Goal: Transaction & Acquisition: Purchase product/service

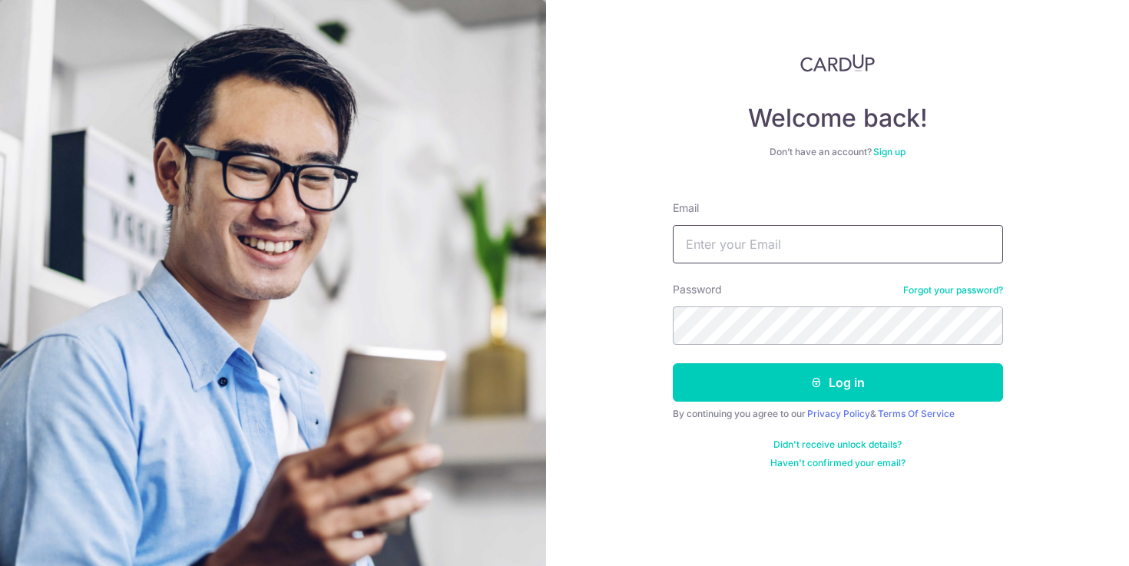
click at [735, 234] on input "Email" at bounding box center [838, 244] width 330 height 38
type input "[EMAIL_ADDRESS][DOMAIN_NAME]"
click at [673, 363] on button "Log in" at bounding box center [838, 382] width 330 height 38
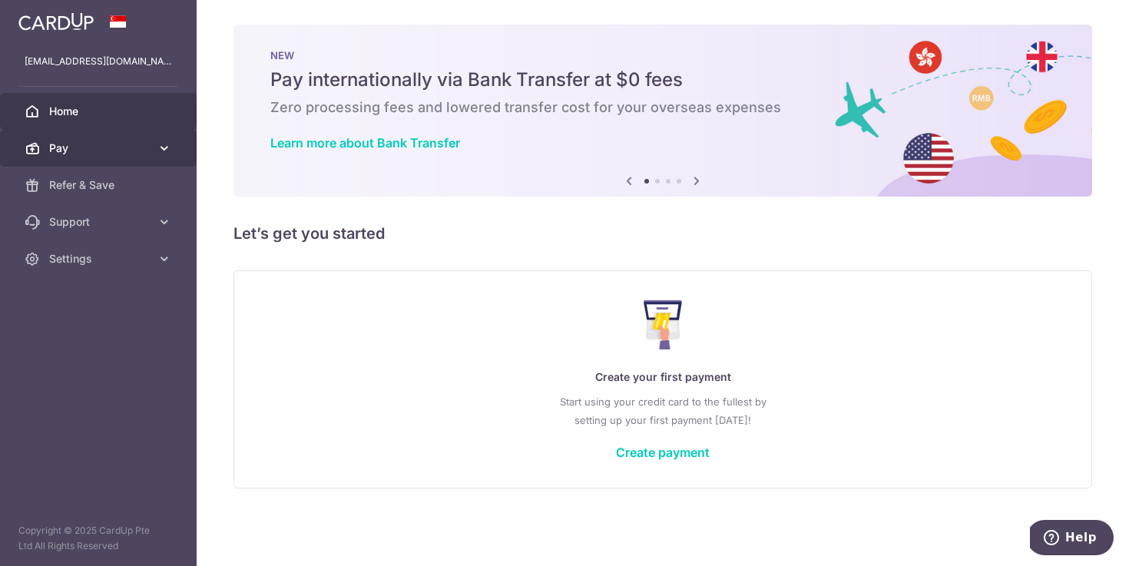
click at [171, 148] on icon at bounding box center [164, 148] width 15 height 15
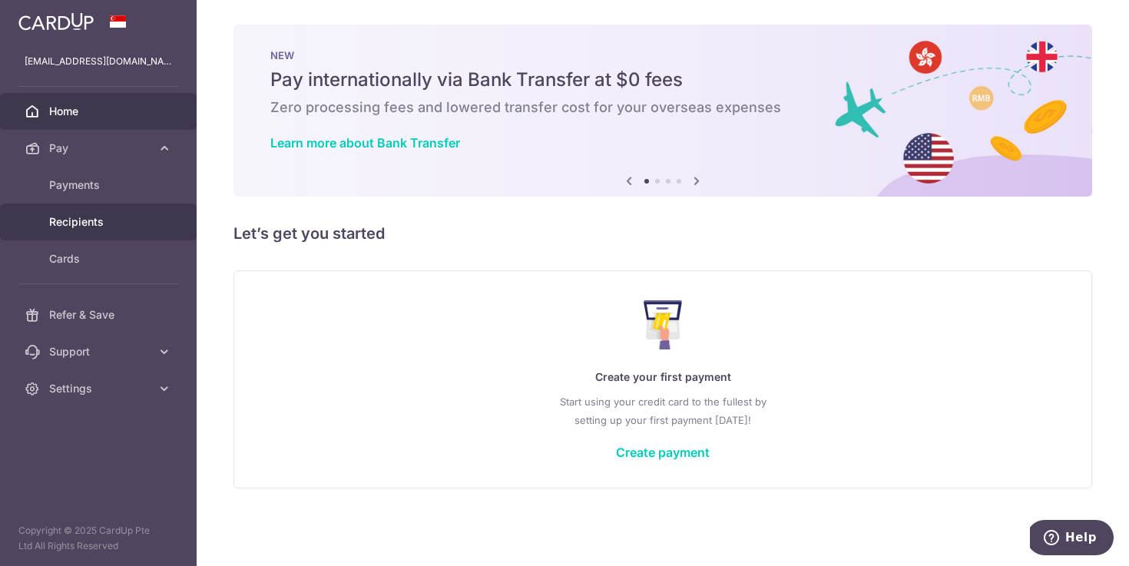
click at [90, 219] on span "Recipients" at bounding box center [99, 221] width 101 height 15
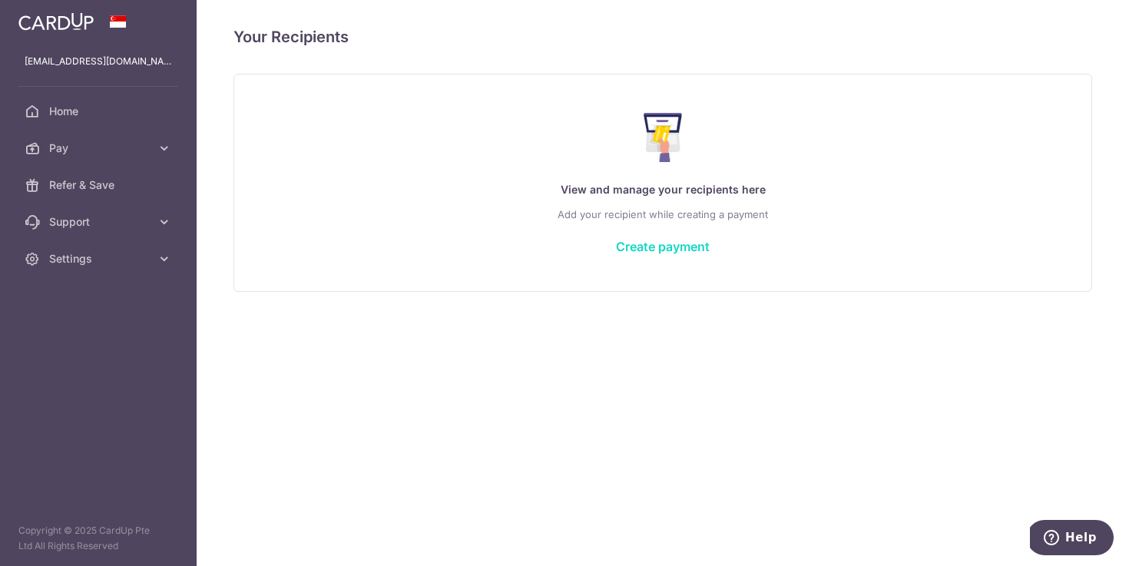
click at [651, 245] on link "Create payment" at bounding box center [663, 246] width 94 height 15
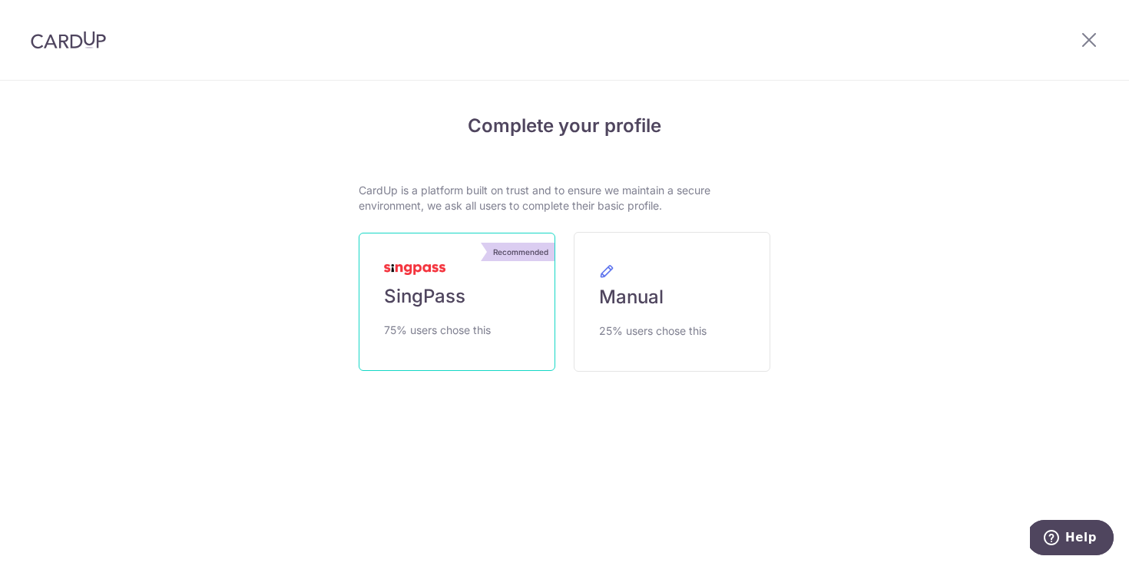
click at [454, 305] on span "SingPass" at bounding box center [424, 296] width 81 height 25
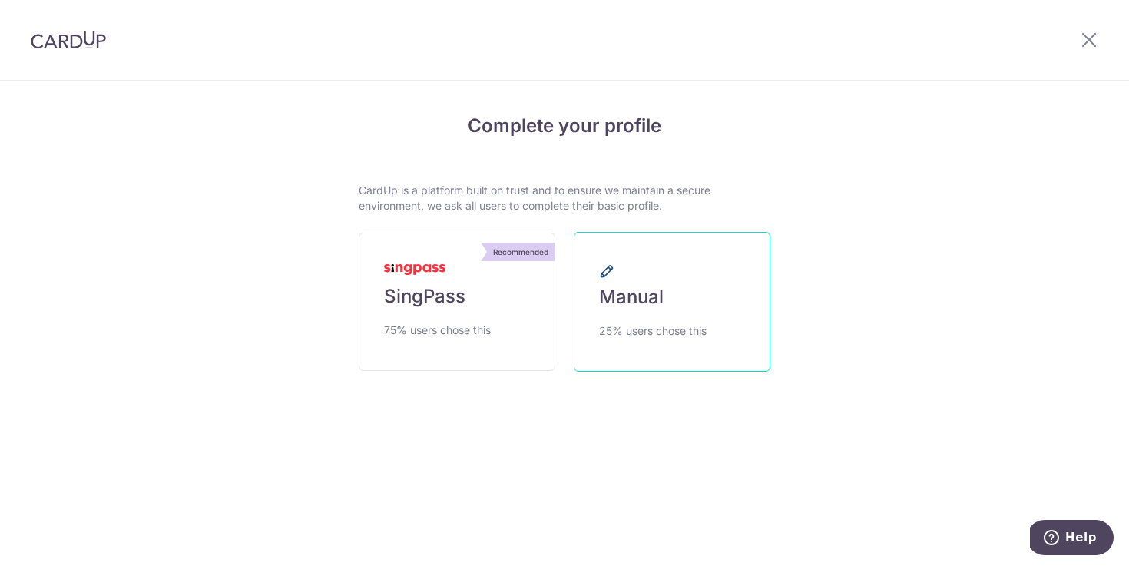
click at [649, 293] on span "Manual" at bounding box center [631, 297] width 65 height 25
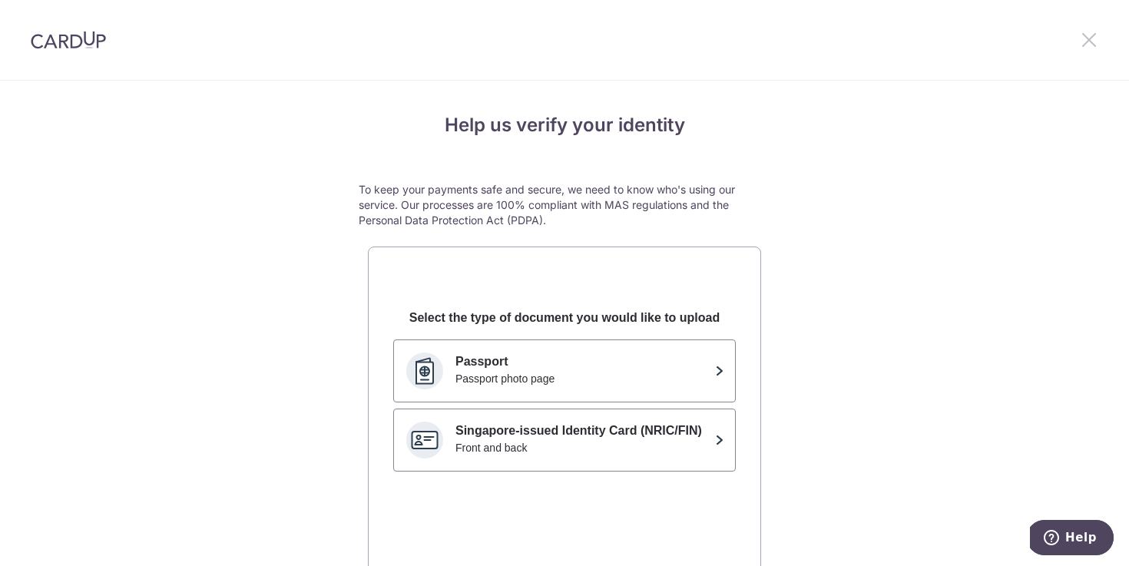
click at [1090, 45] on icon at bounding box center [1089, 39] width 18 height 19
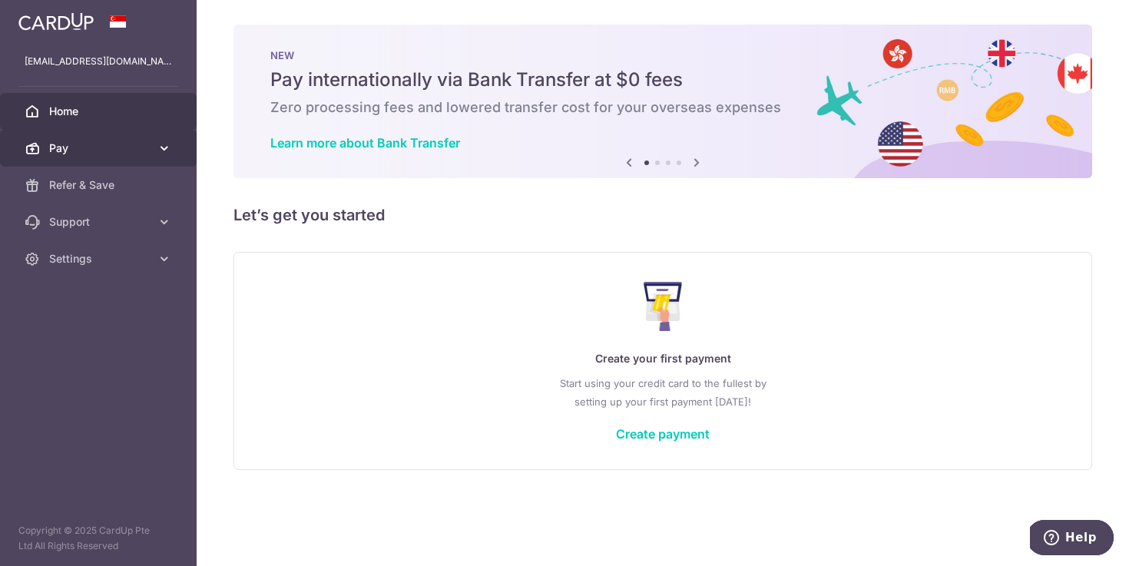
click at [130, 148] on span "Pay" at bounding box center [99, 148] width 101 height 15
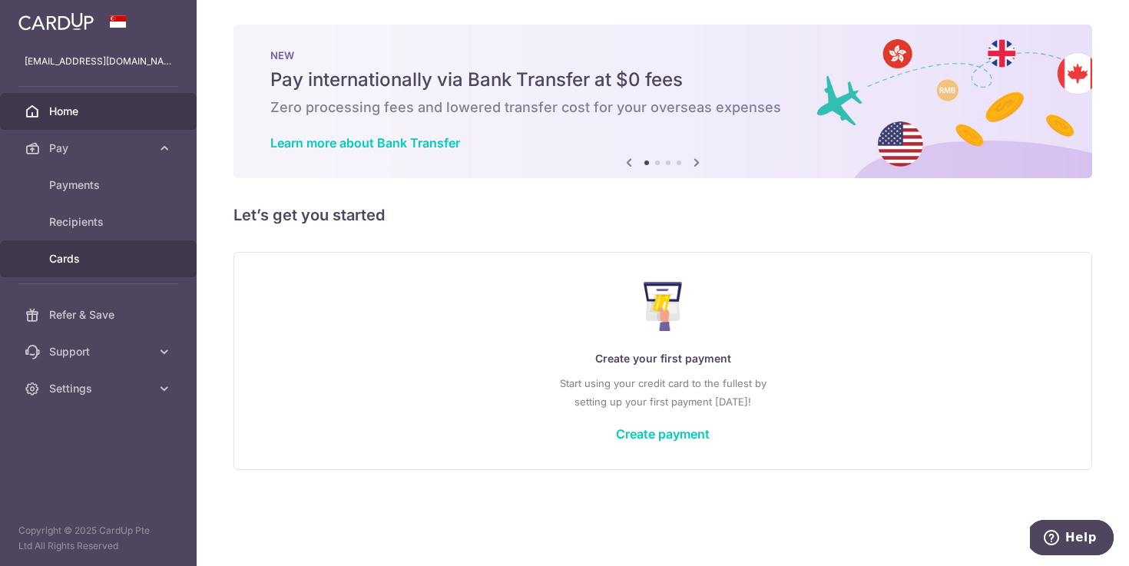
click at [69, 257] on span "Cards" at bounding box center [99, 258] width 101 height 15
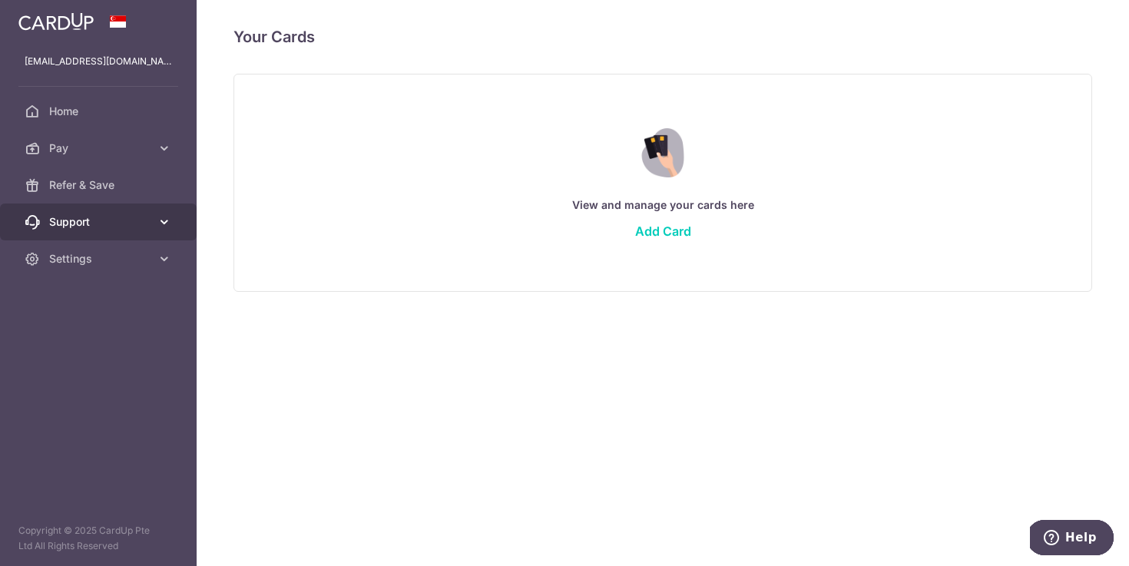
click at [88, 222] on span "Support" at bounding box center [99, 221] width 101 height 15
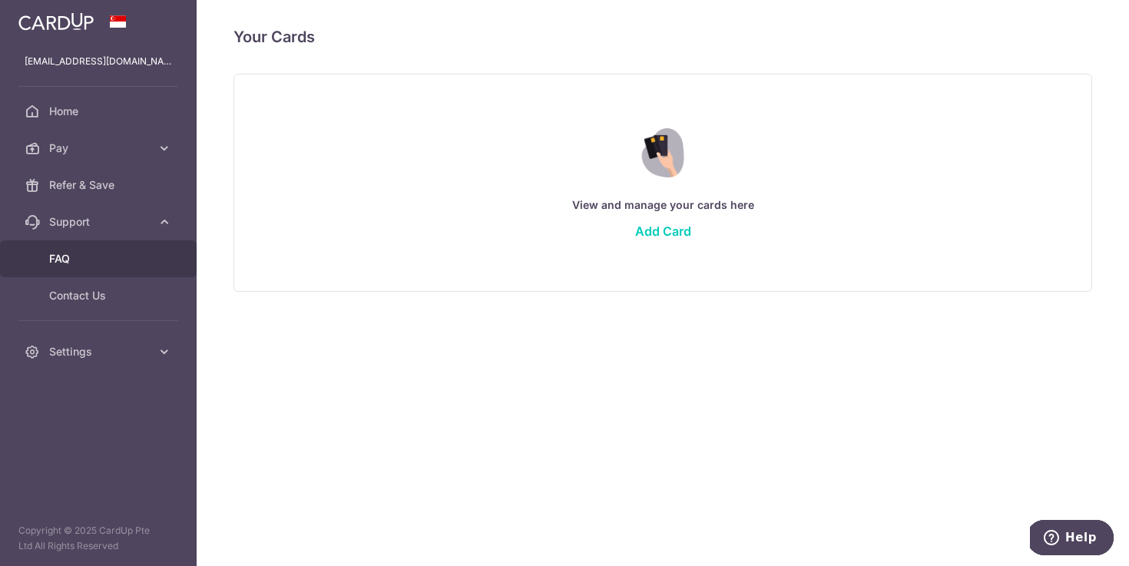
click at [64, 255] on span "FAQ" at bounding box center [99, 258] width 101 height 15
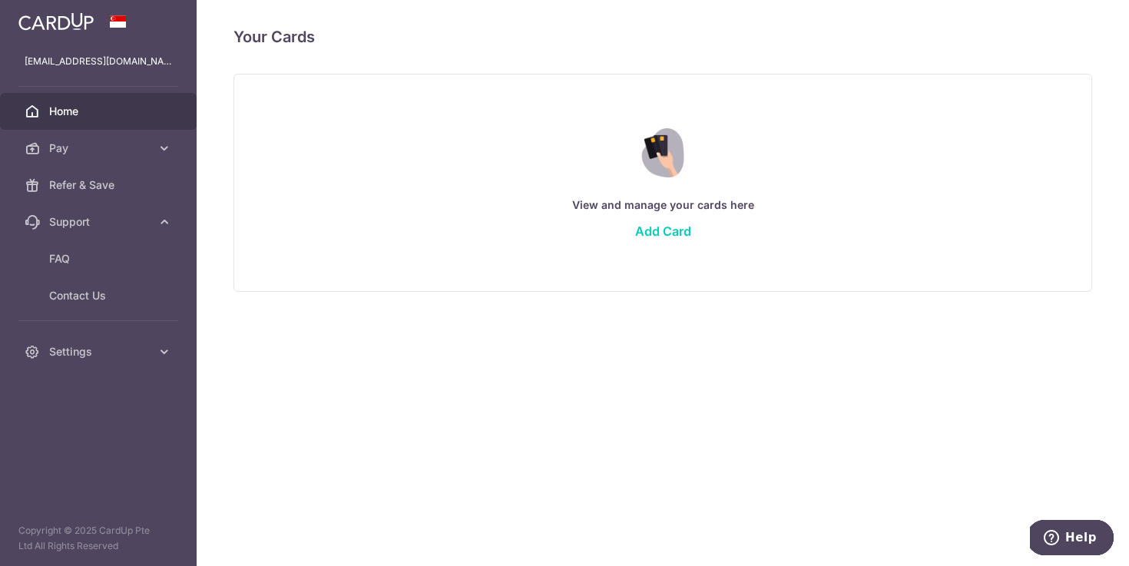
click at [94, 116] on span "Home" at bounding box center [99, 111] width 101 height 15
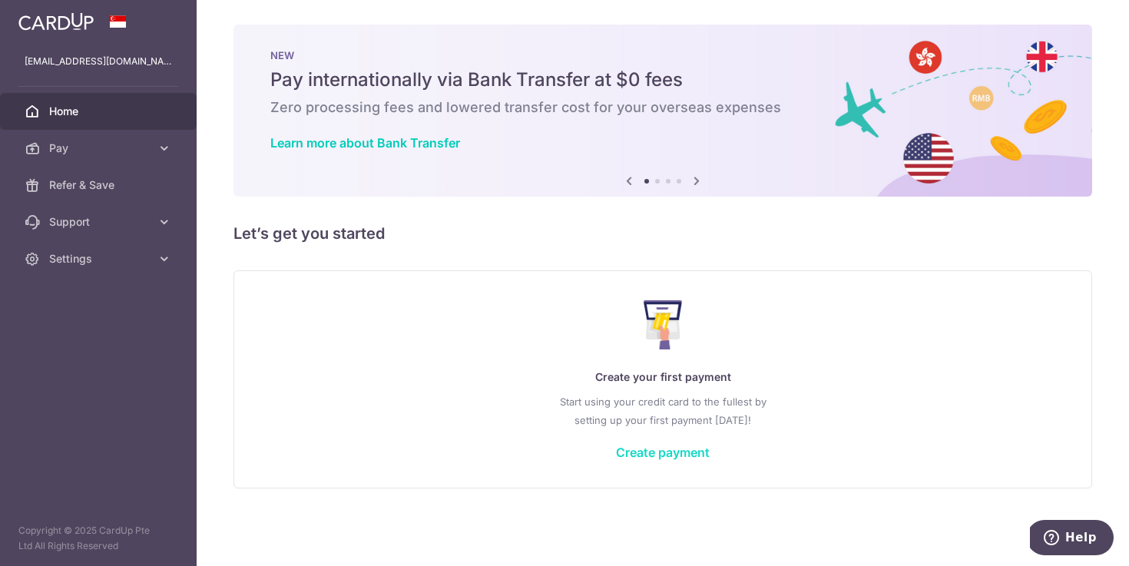
click at [651, 456] on link "Create payment" at bounding box center [663, 452] width 94 height 15
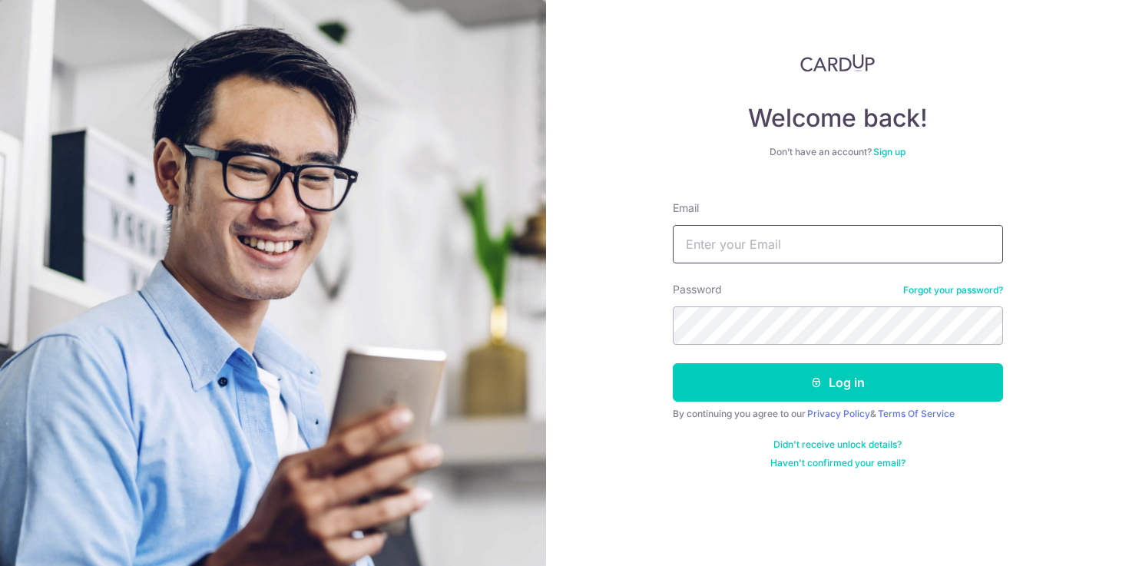
click at [719, 244] on input "Email" at bounding box center [838, 244] width 330 height 38
type input "[EMAIL_ADDRESS][DOMAIN_NAME]"
click at [820, 406] on form "Email yeekai.lai@gmail.com Password Forgot your password? Log in By continuing …" at bounding box center [838, 329] width 330 height 280
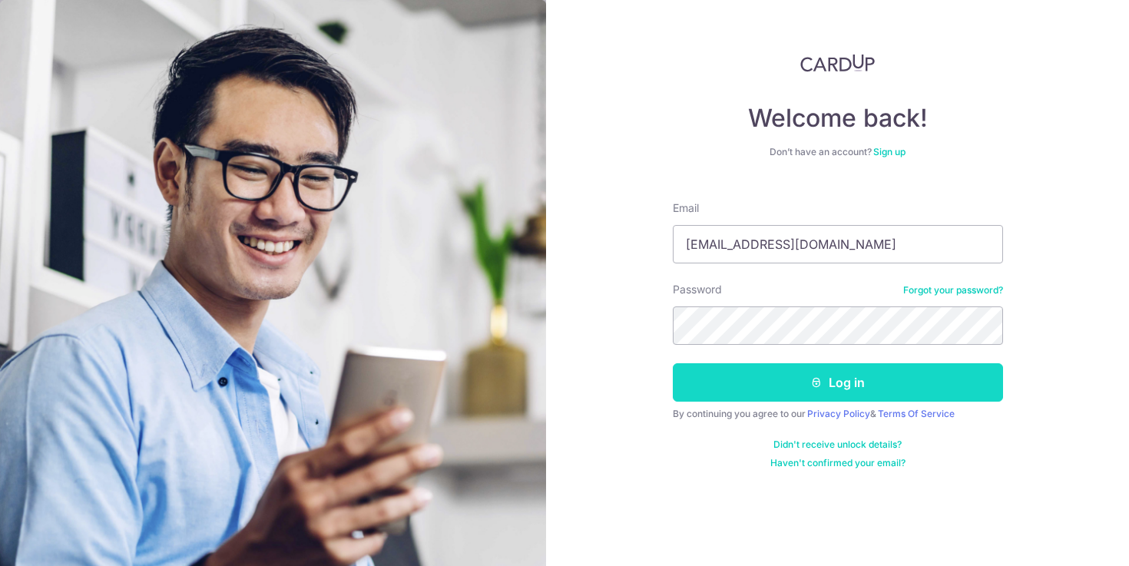
click at [830, 390] on button "Log in" at bounding box center [838, 382] width 330 height 38
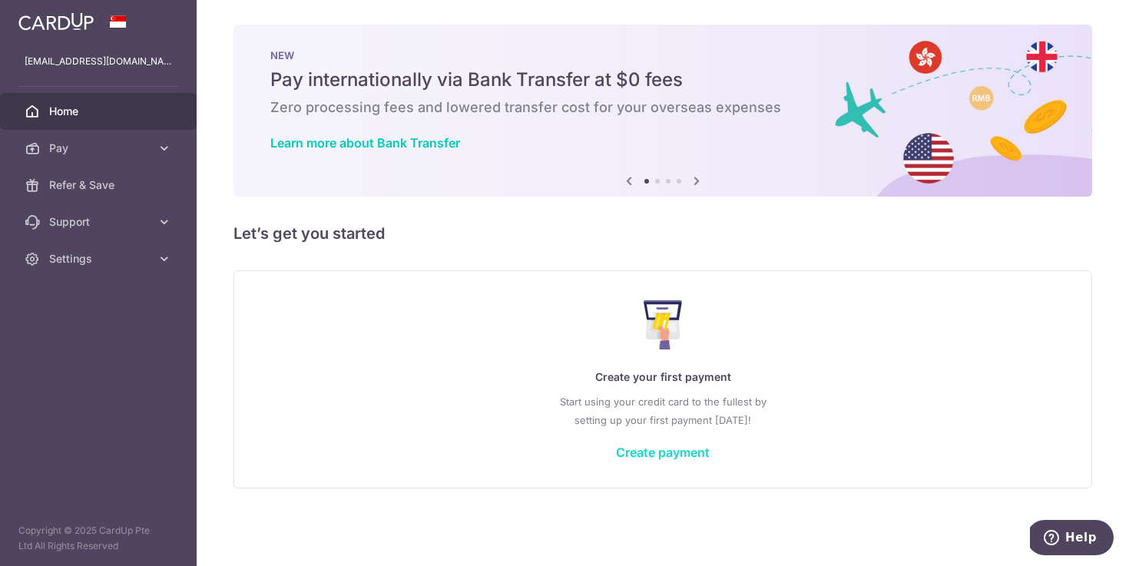
click at [634, 453] on link "Create payment" at bounding box center [663, 452] width 94 height 15
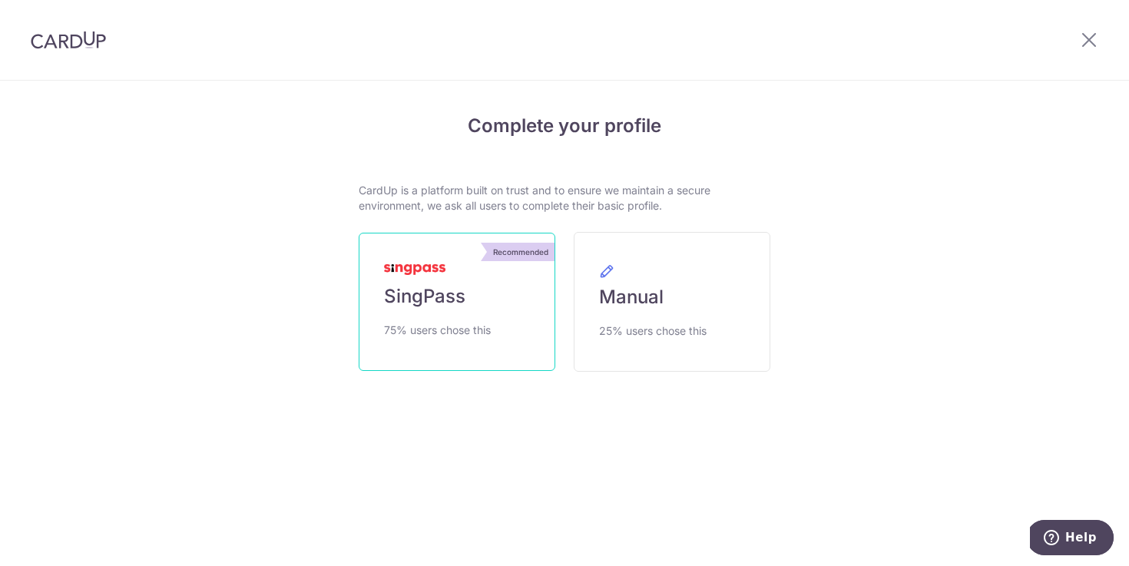
click at [461, 302] on span "SingPass" at bounding box center [424, 296] width 81 height 25
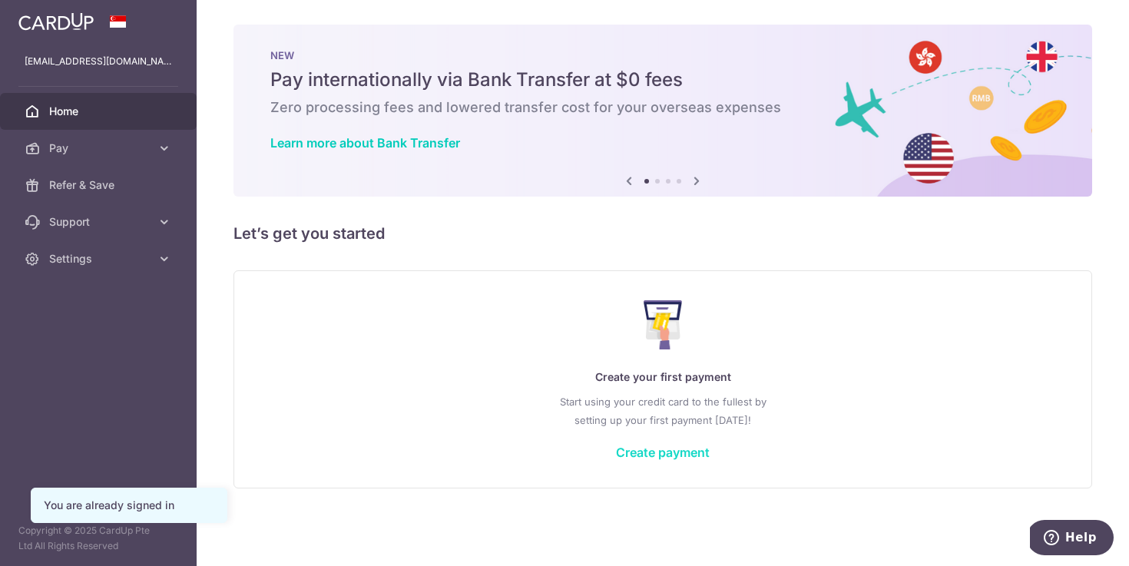
click at [659, 448] on link "Create payment" at bounding box center [663, 452] width 94 height 15
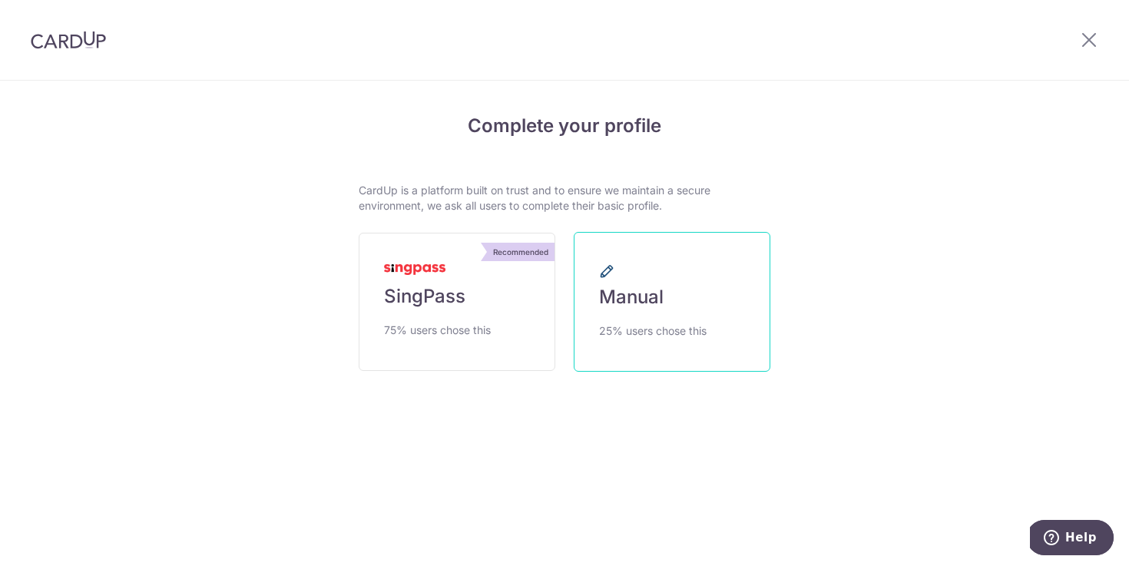
click at [633, 333] on span "25% users chose this" at bounding box center [653, 331] width 108 height 18
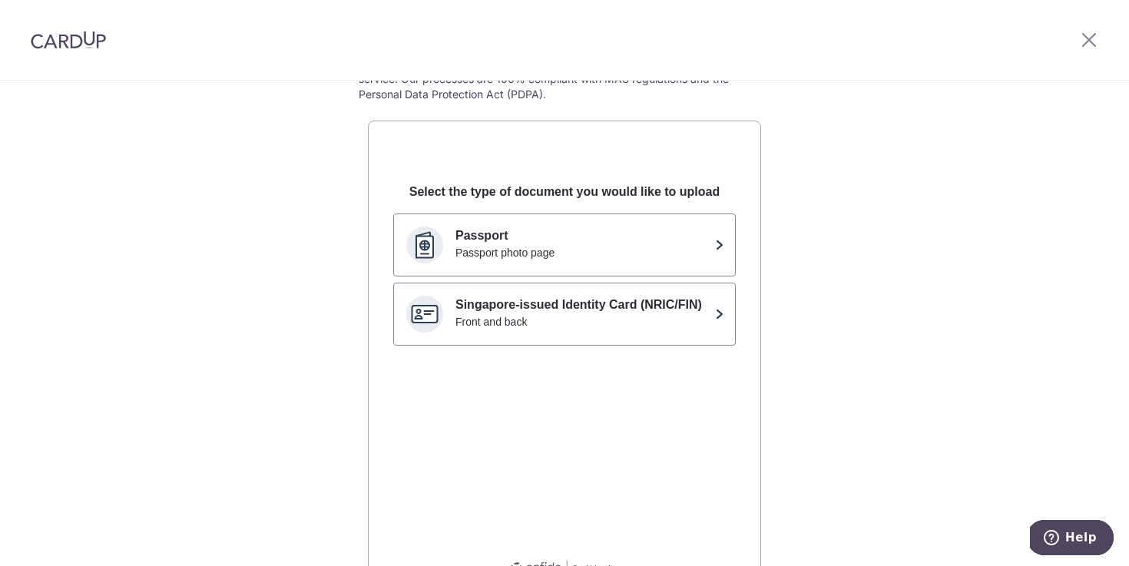
scroll to position [142, 0]
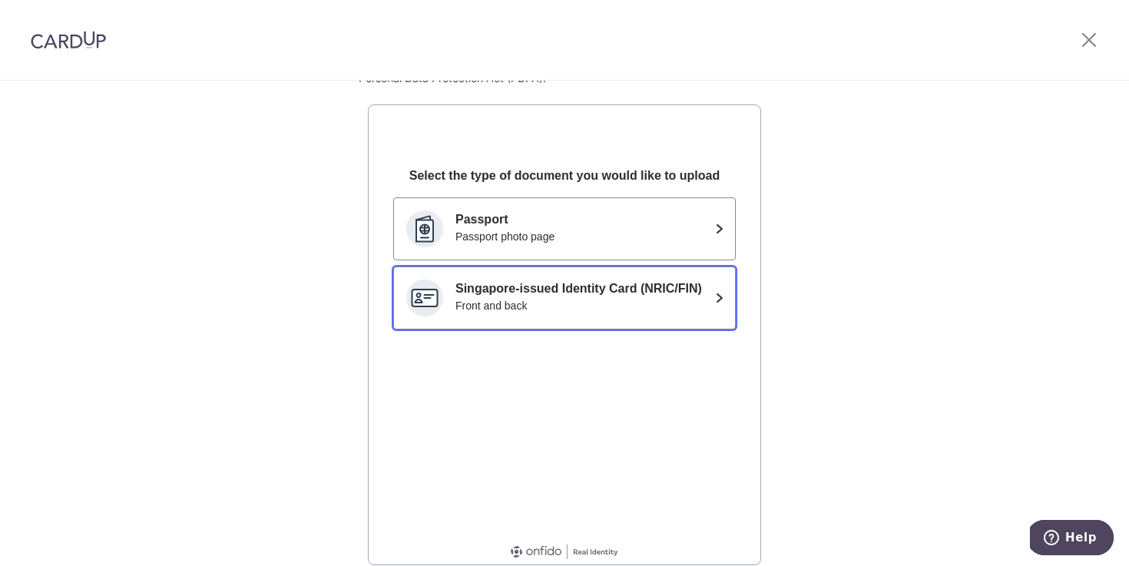
click at [622, 302] on div "Front and back" at bounding box center [583, 305] width 254 height 15
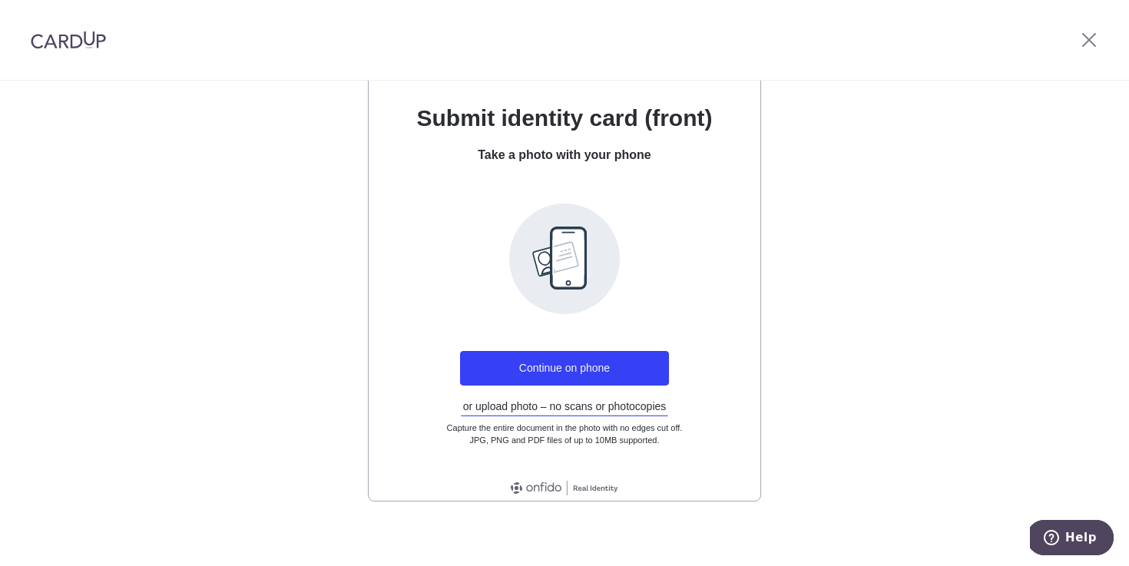
scroll to position [214, 0]
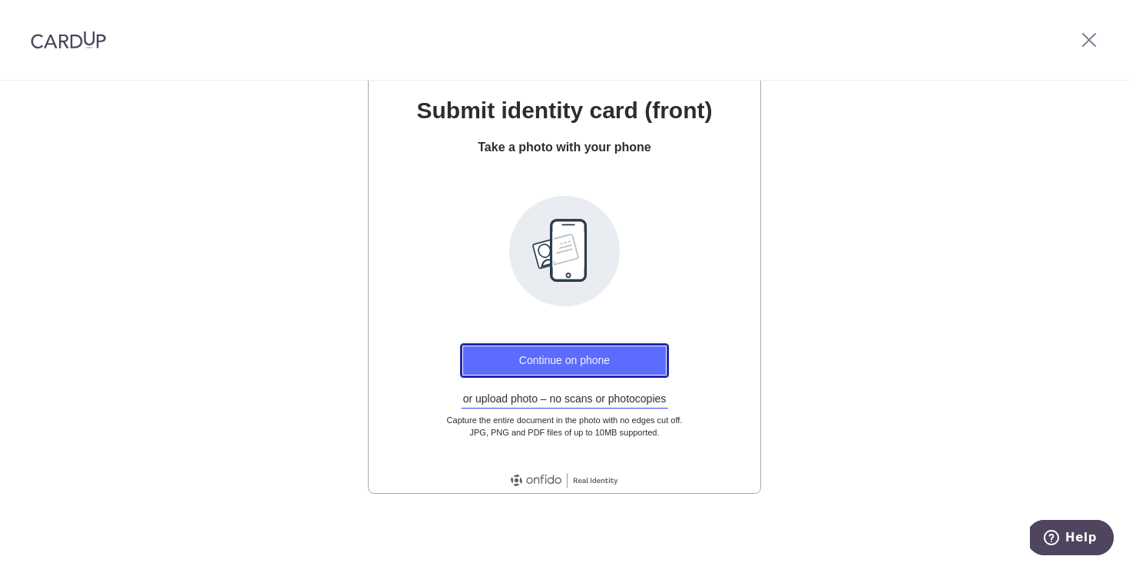
click at [567, 362] on button "Continue on phone" at bounding box center [564, 360] width 209 height 35
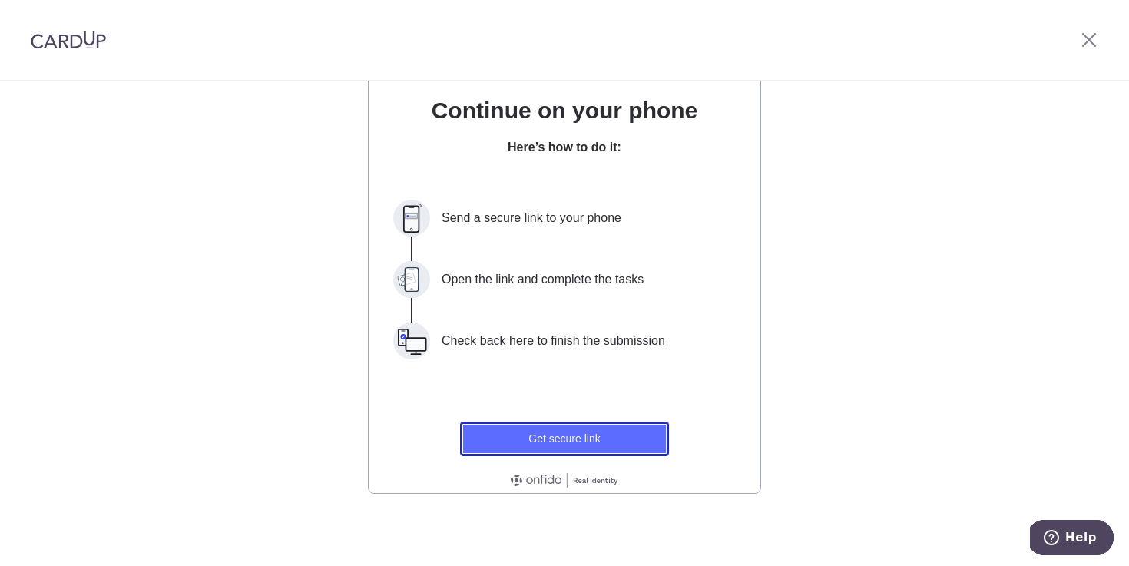
click at [583, 448] on button "Get secure link" at bounding box center [564, 439] width 209 height 35
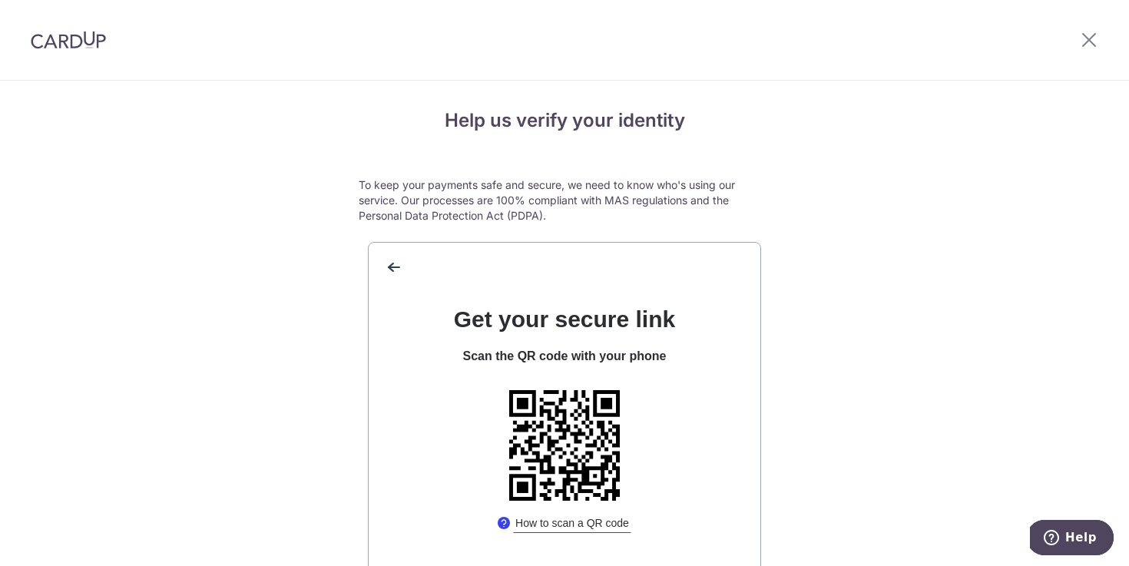
scroll to position [0, 0]
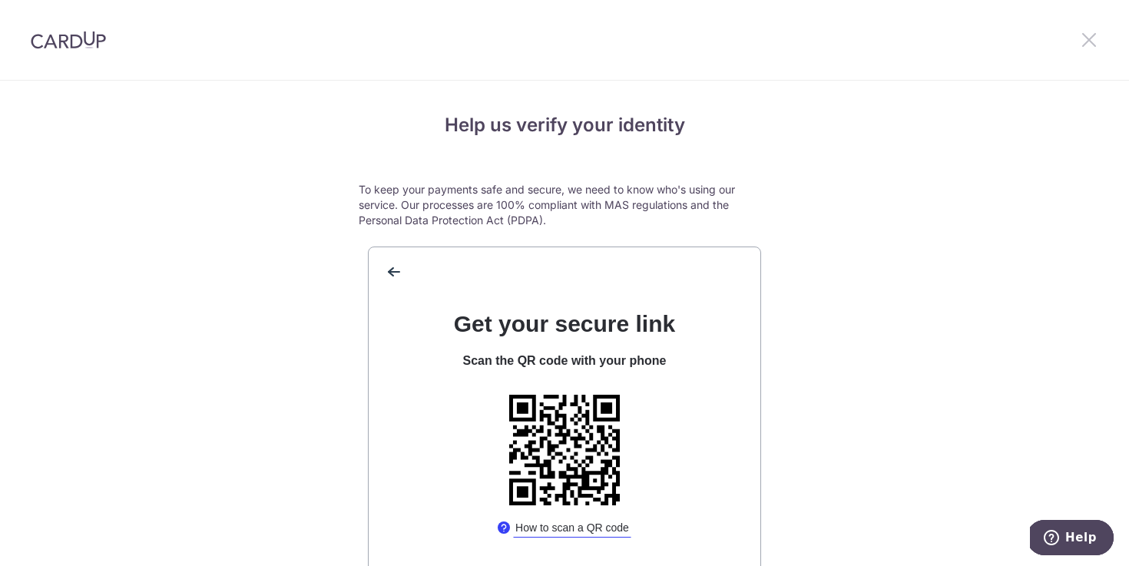
click at [1089, 41] on icon at bounding box center [1089, 39] width 18 height 19
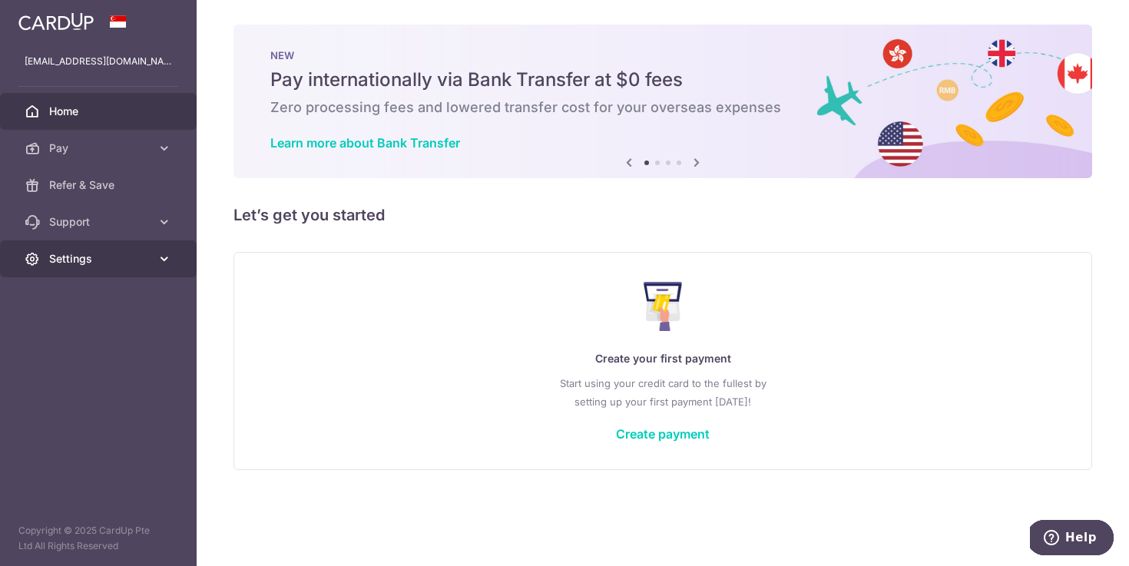
click at [94, 263] on span "Settings" at bounding box center [99, 258] width 101 height 15
